Goal: Information Seeking & Learning: Compare options

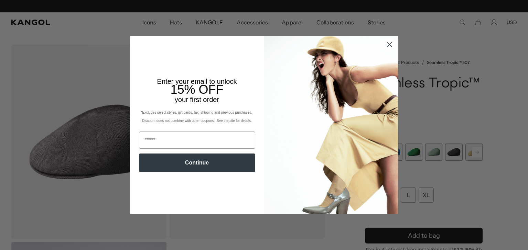
scroll to position [0, 142]
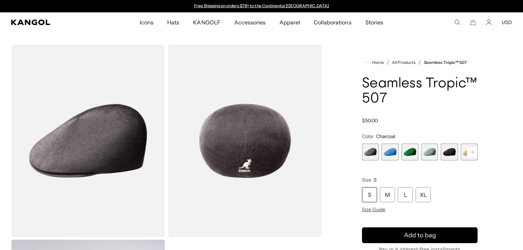
scroll to position [250, 0]
